Goal: Use online tool/utility: Utilize a website feature to perform a specific function

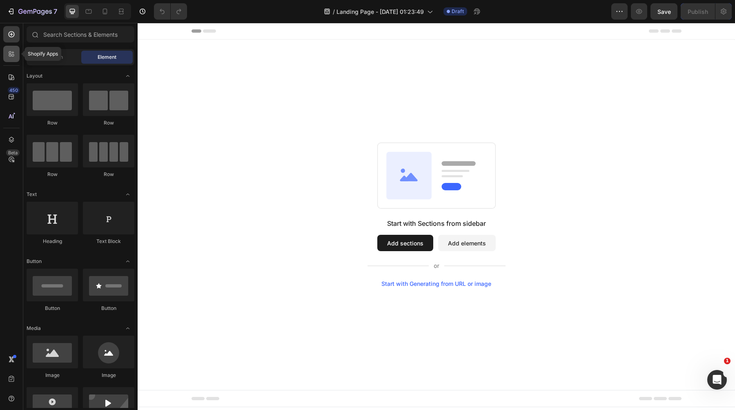
click at [8, 54] on icon at bounding box center [11, 54] width 8 height 8
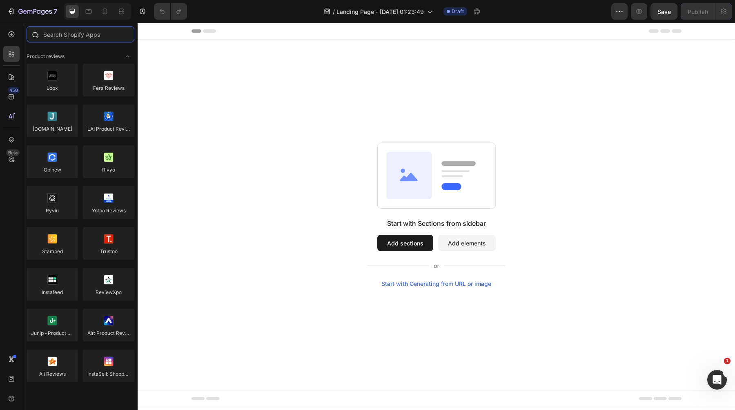
click at [62, 38] on input "text" at bounding box center [81, 34] width 108 height 16
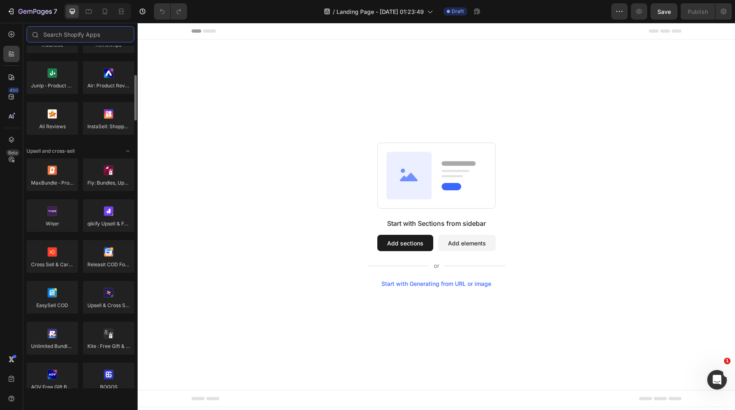
scroll to position [258, 0]
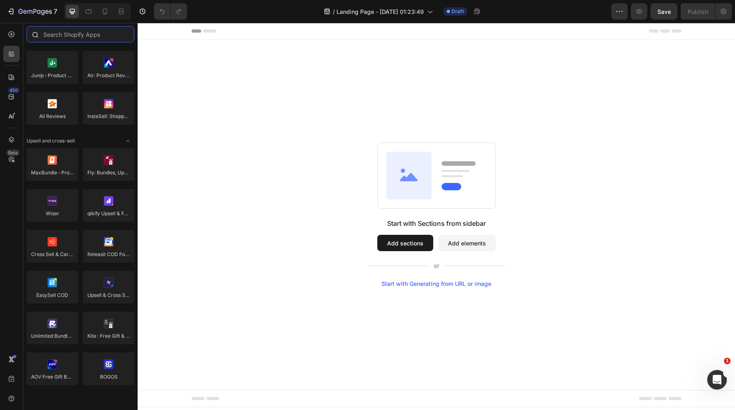
click at [65, 33] on input "text" at bounding box center [81, 34] width 108 height 16
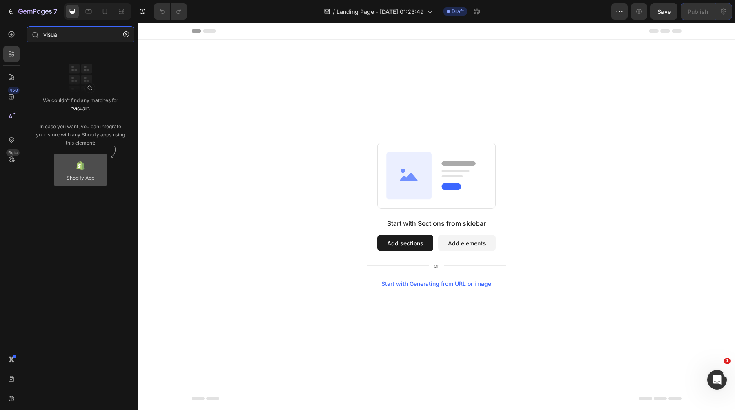
type input "visual"
click at [83, 171] on div at bounding box center [80, 170] width 52 height 33
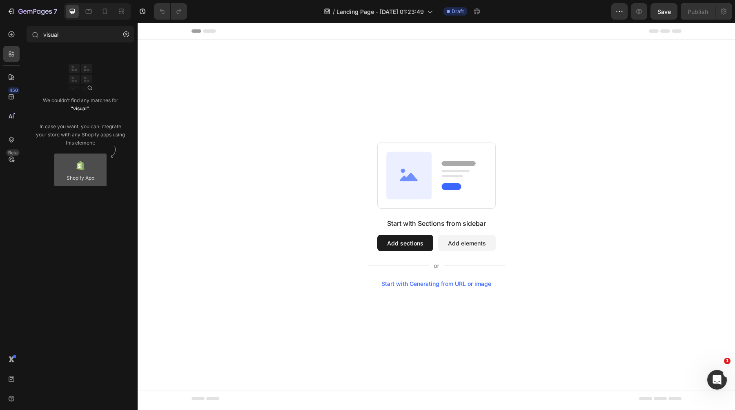
click at [83, 171] on div at bounding box center [80, 170] width 52 height 33
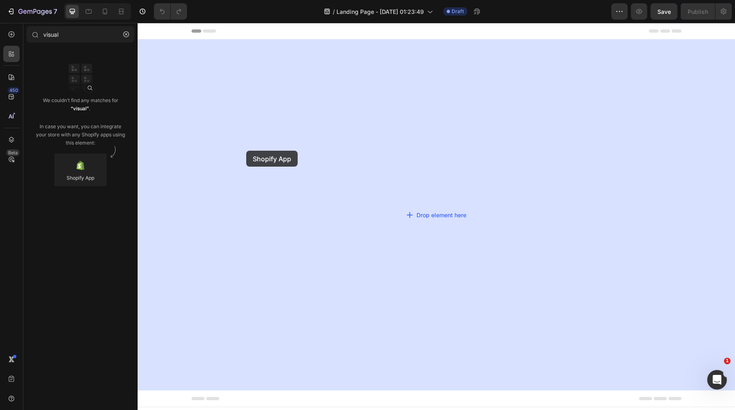
drag, startPoint x: 218, startPoint y: 183, endPoint x: 246, endPoint y: 151, distance: 43.1
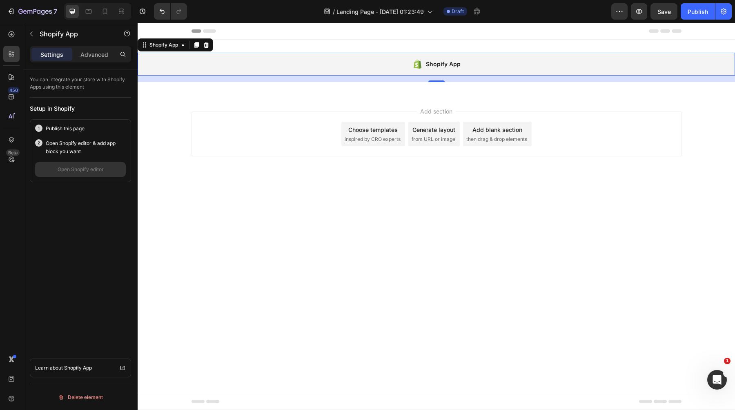
click at [383, 59] on div "Shopify App" at bounding box center [436, 64] width 597 height 23
click at [694, 9] on div "Publish" at bounding box center [698, 11] width 20 height 9
click at [92, 168] on div "Open Shopify editor" at bounding box center [81, 169] width 46 height 7
click at [618, 12] on icon "button" at bounding box center [619, 11] width 8 height 8
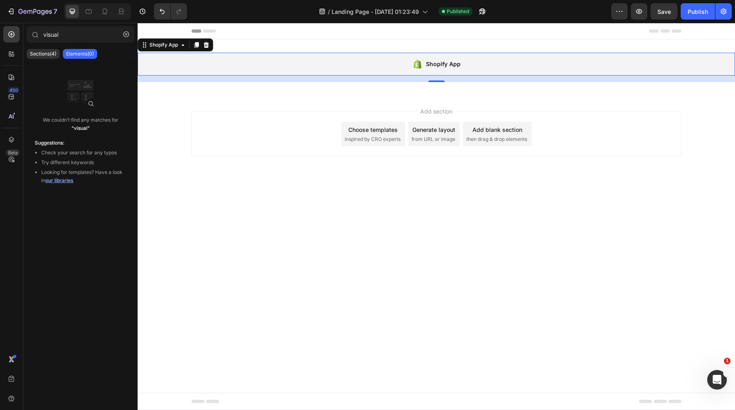
click at [579, 37] on div "Header" at bounding box center [436, 31] width 490 height 16
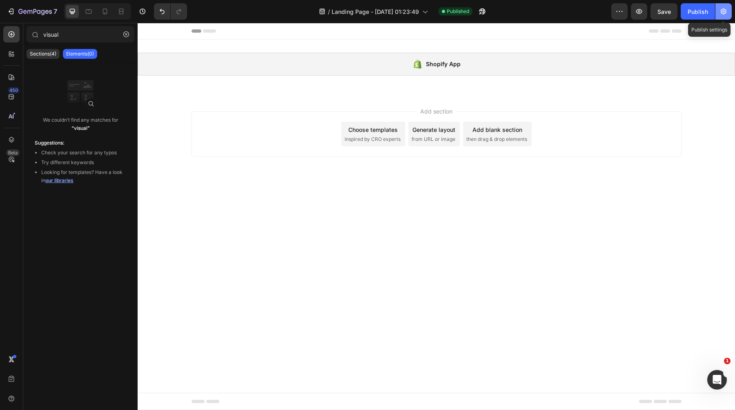
click at [719, 14] on button "button" at bounding box center [723, 11] width 16 height 16
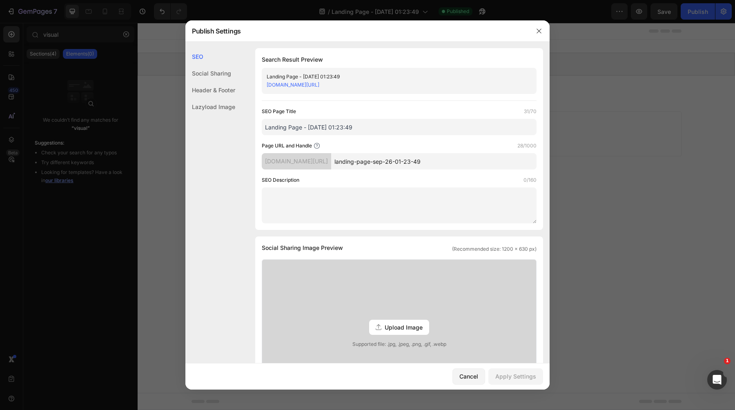
click at [215, 88] on div "Header & Footer" at bounding box center [210, 90] width 50 height 17
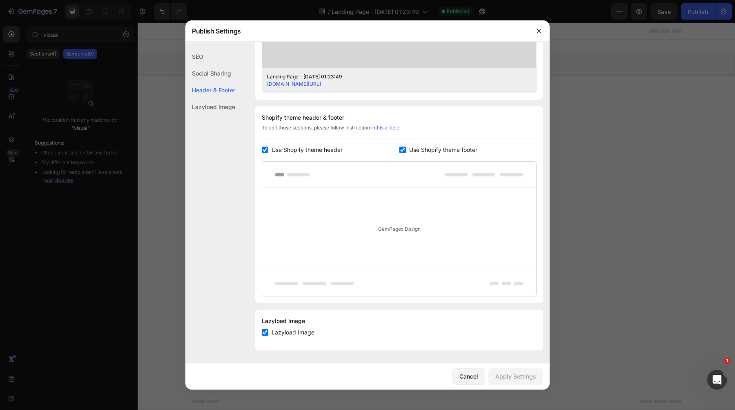
click at [275, 148] on span "Use Shopify theme header" at bounding box center [307, 150] width 71 height 10
checkbox input "false"
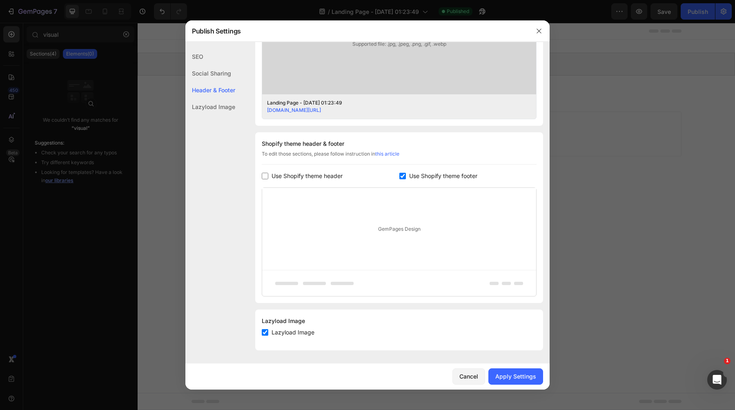
click at [409, 174] on span "Use Shopify theme footer" at bounding box center [443, 176] width 68 height 10
checkbox input "false"
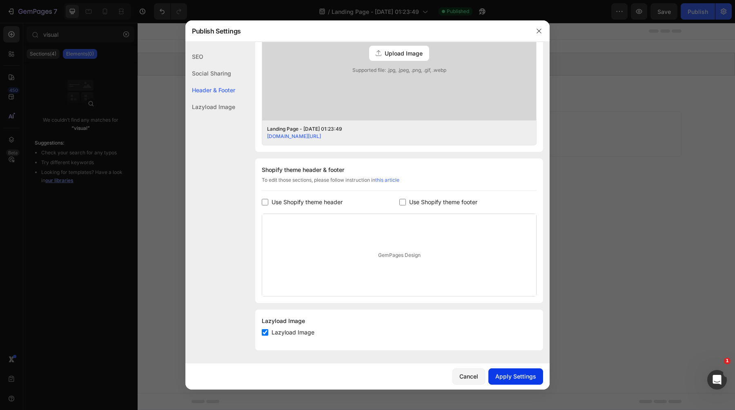
click at [510, 373] on div "Apply Settings" at bounding box center [515, 376] width 41 height 9
click at [608, 207] on div at bounding box center [367, 205] width 735 height 410
